Goal: Entertainment & Leisure: Consume media (video, audio)

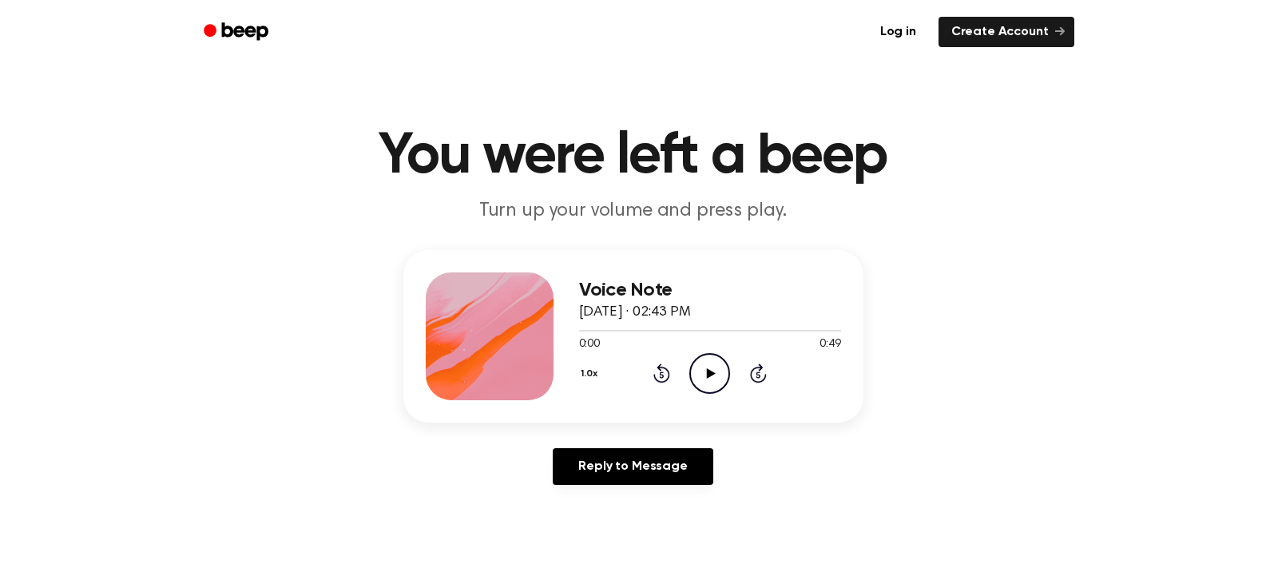
click at [709, 370] on icon at bounding box center [711, 373] width 9 height 10
click at [700, 374] on icon "Pause Audio" at bounding box center [709, 373] width 41 height 41
click at [710, 375] on icon at bounding box center [711, 373] width 9 height 10
